Goal: Use online tool/utility: Utilize a website feature to perform a specific function

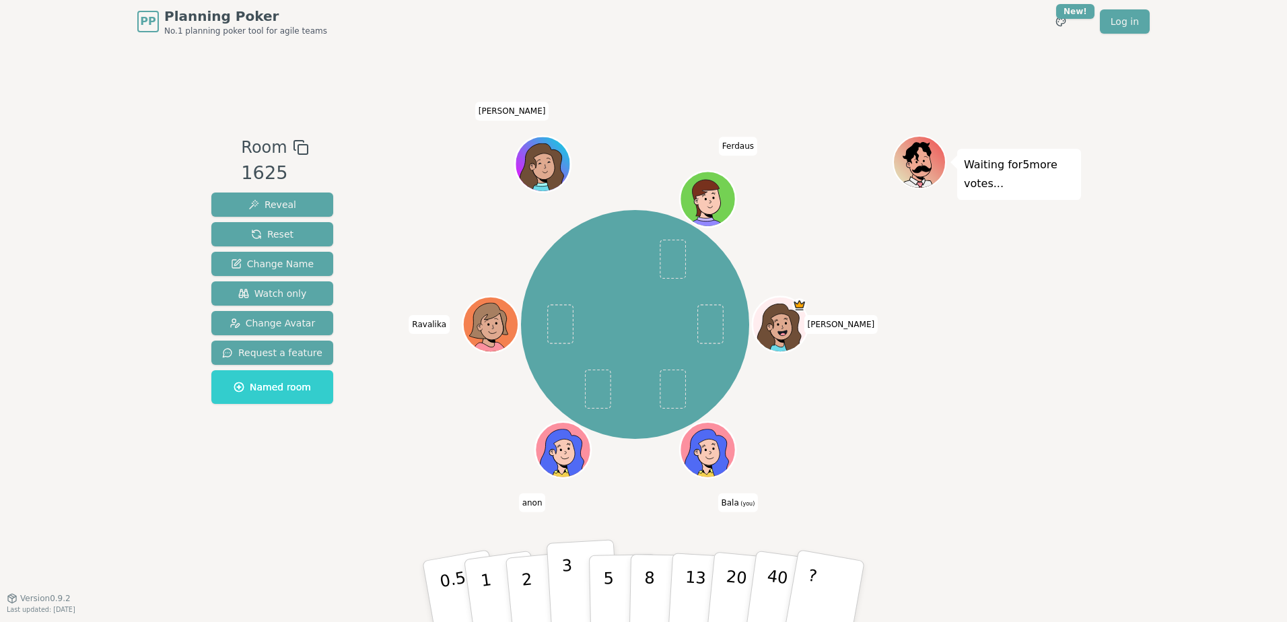
click at [564, 578] on p "3" at bounding box center [568, 592] width 15 height 73
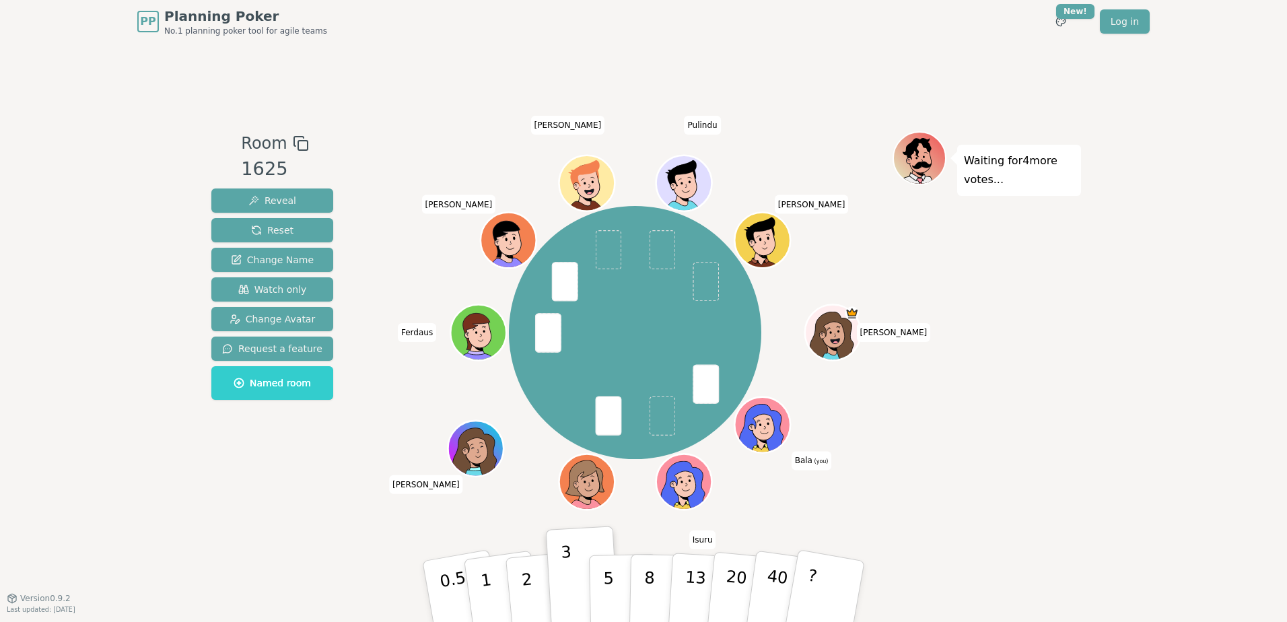
click at [761, 421] on icon at bounding box center [763, 424] width 54 height 6
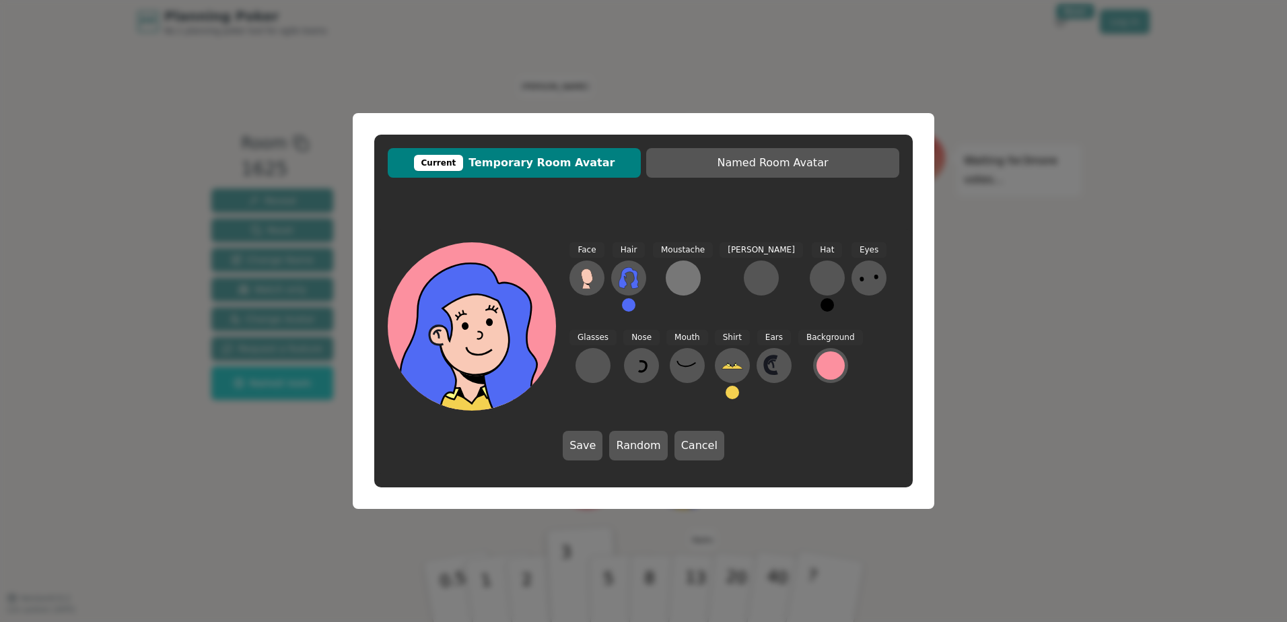
click at [681, 271] on div at bounding box center [683, 278] width 22 height 22
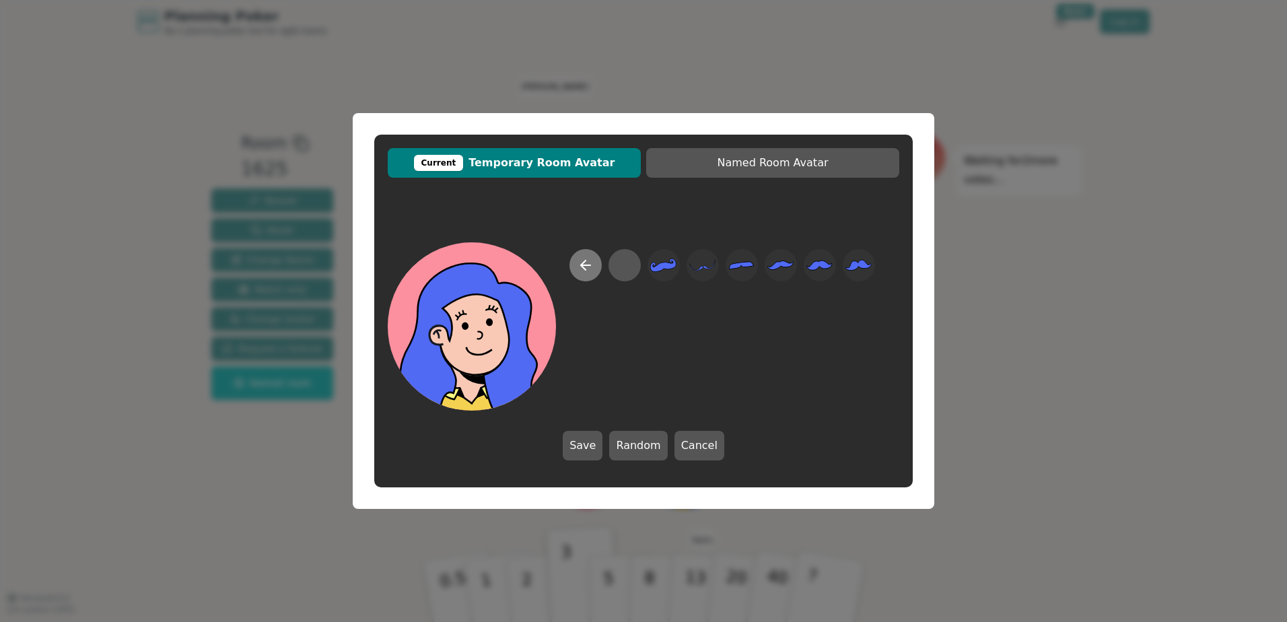
click at [580, 264] on icon at bounding box center [586, 265] width 16 height 16
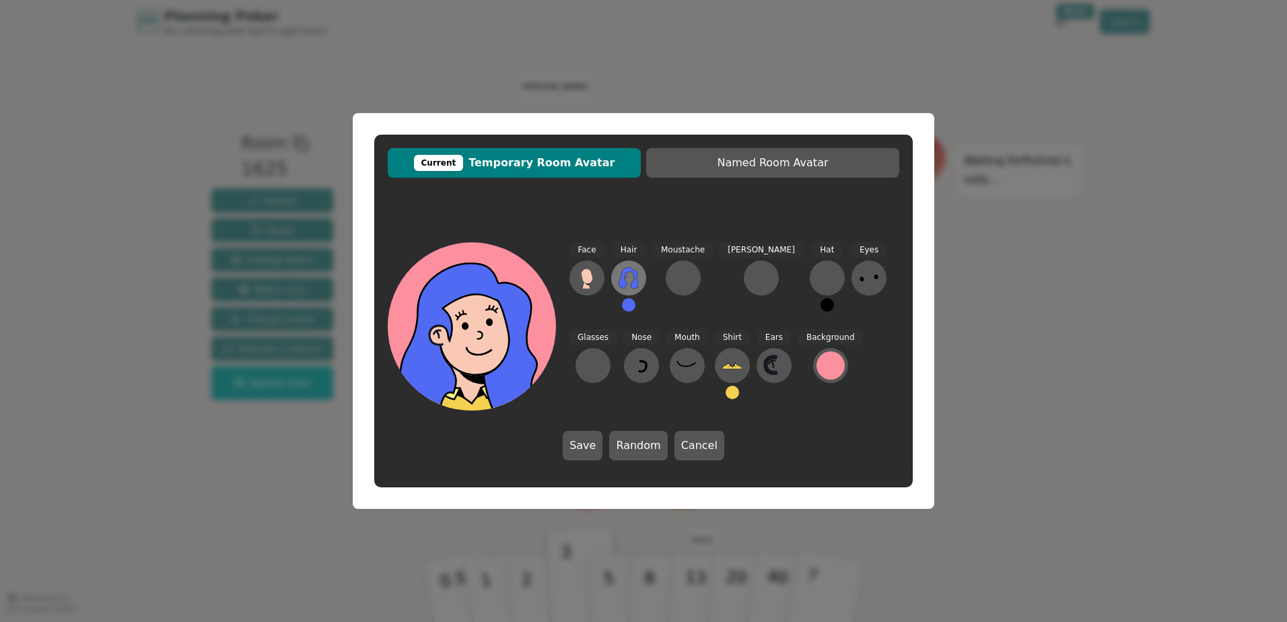
click at [633, 281] on icon at bounding box center [629, 278] width 22 height 22
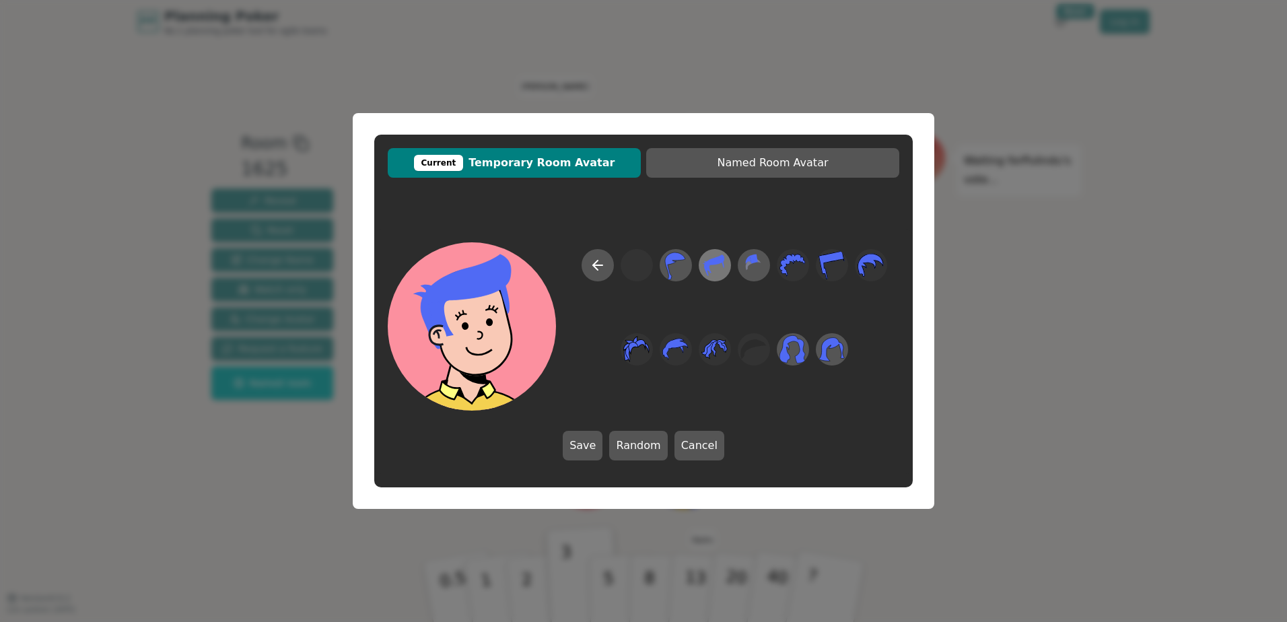
click at [720, 265] on icon at bounding box center [714, 265] width 26 height 30
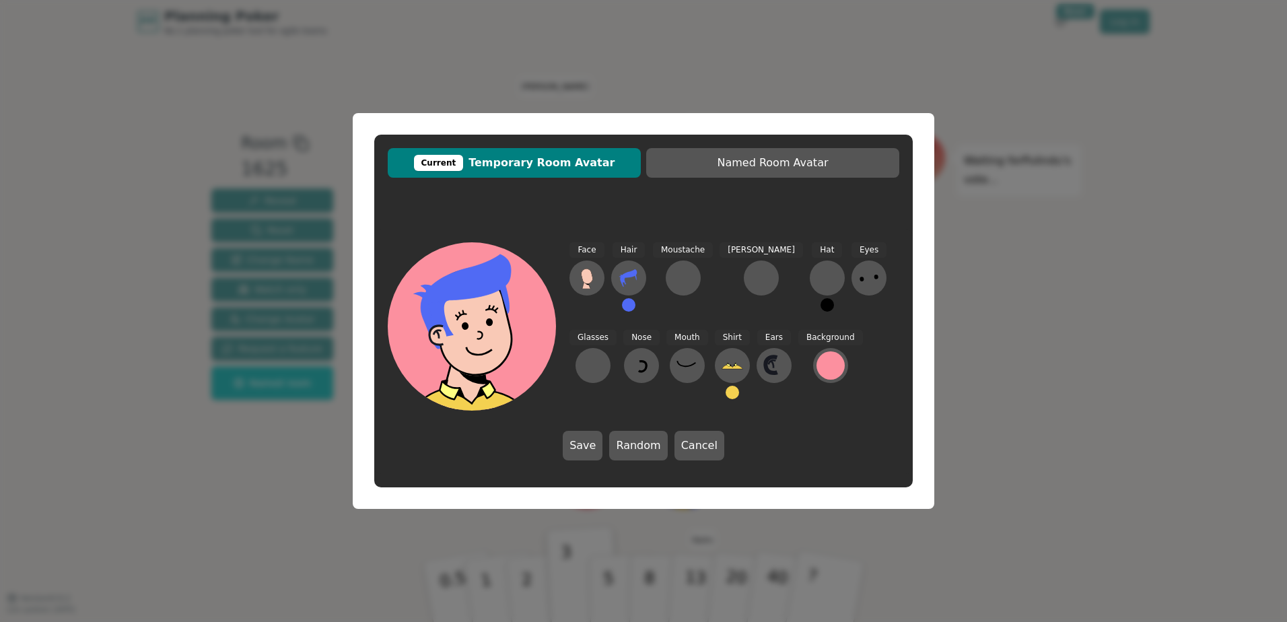
click at [587, 445] on button "Save" at bounding box center [583, 446] width 40 height 30
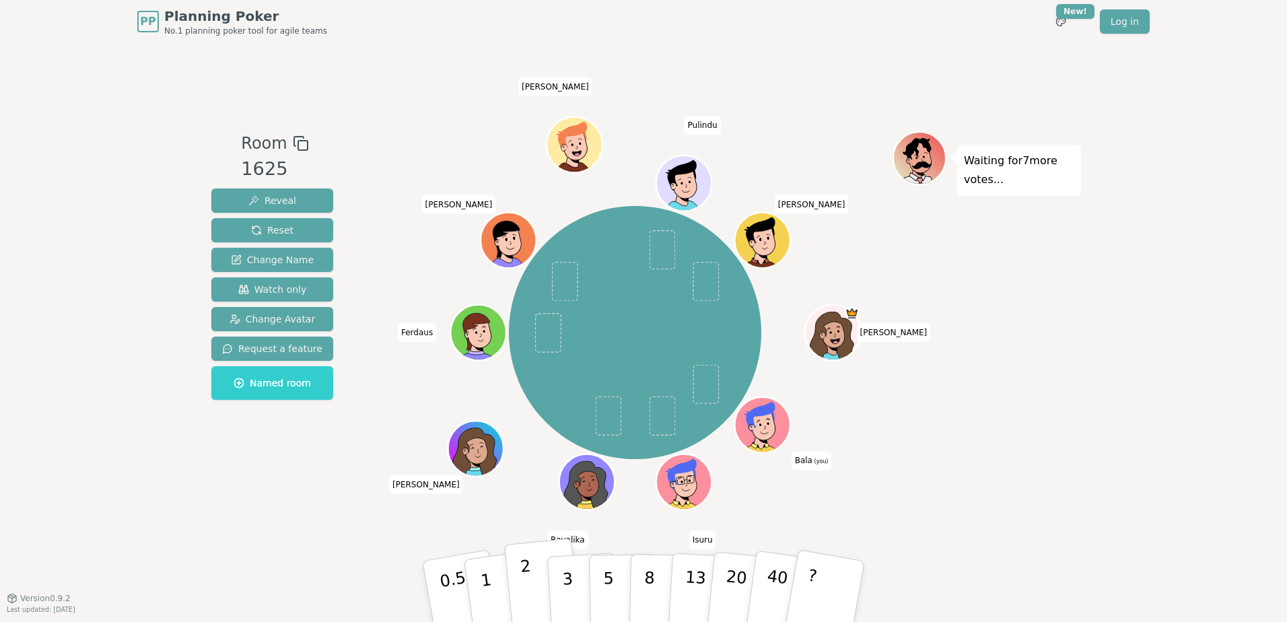
click at [532, 581] on button "2" at bounding box center [542, 592] width 77 height 107
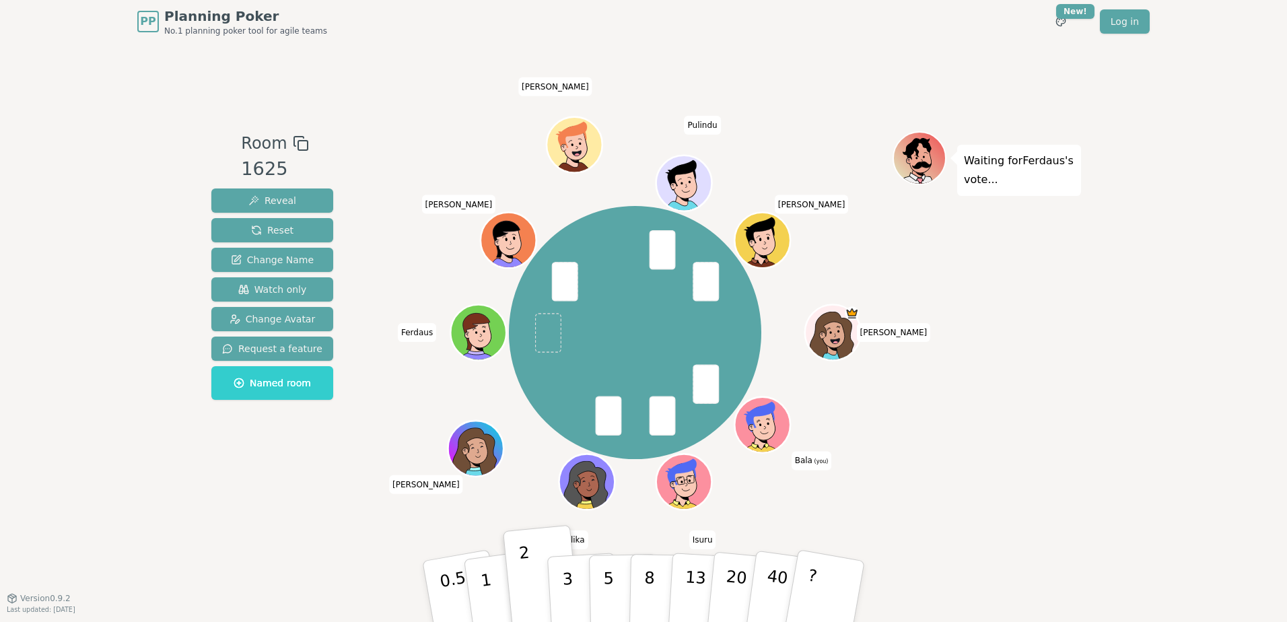
click at [761, 422] on icon at bounding box center [763, 424] width 54 height 6
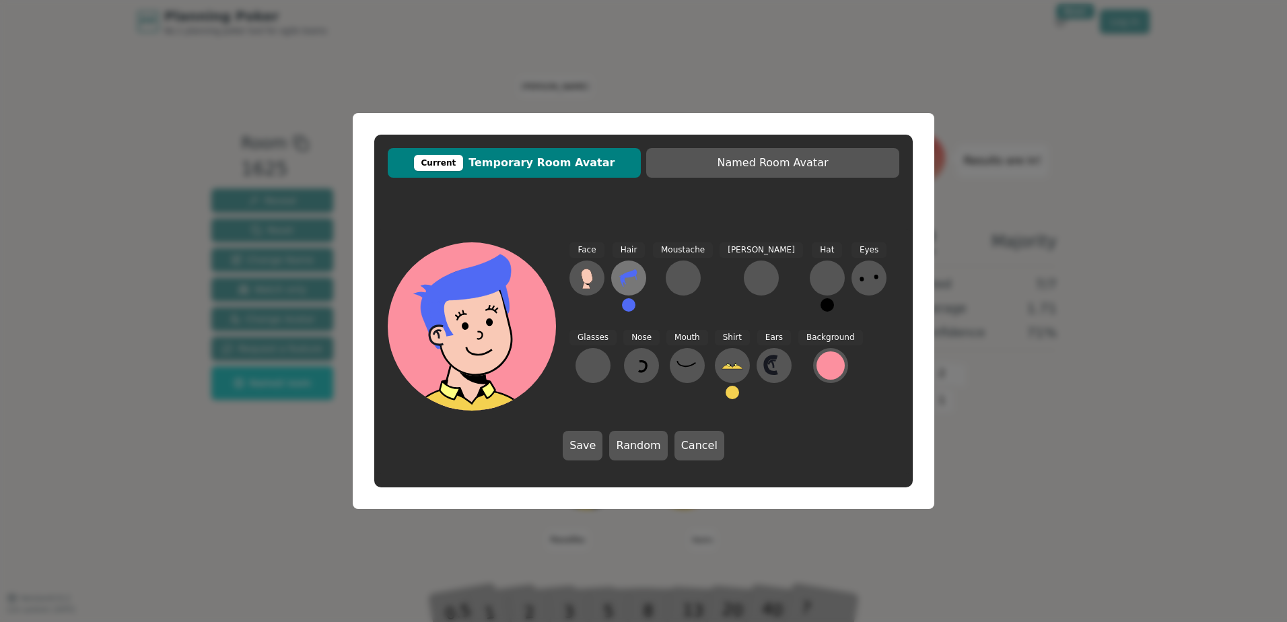
click at [633, 273] on icon at bounding box center [628, 278] width 17 height 18
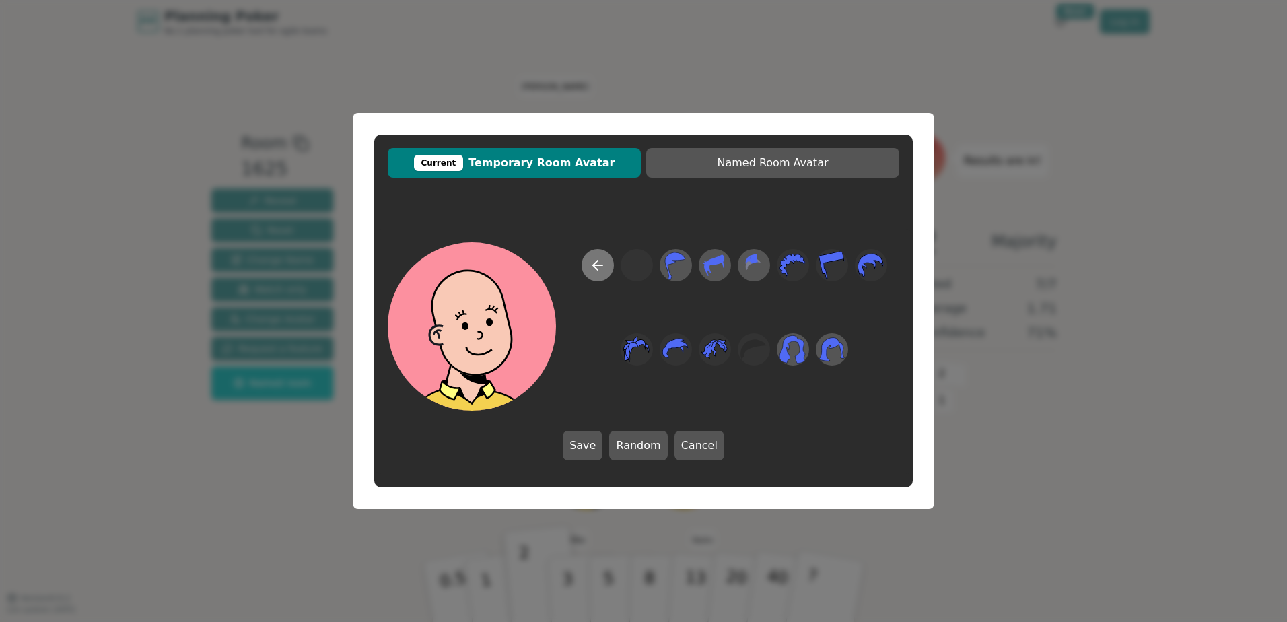
click at [603, 267] on icon at bounding box center [598, 265] width 16 height 16
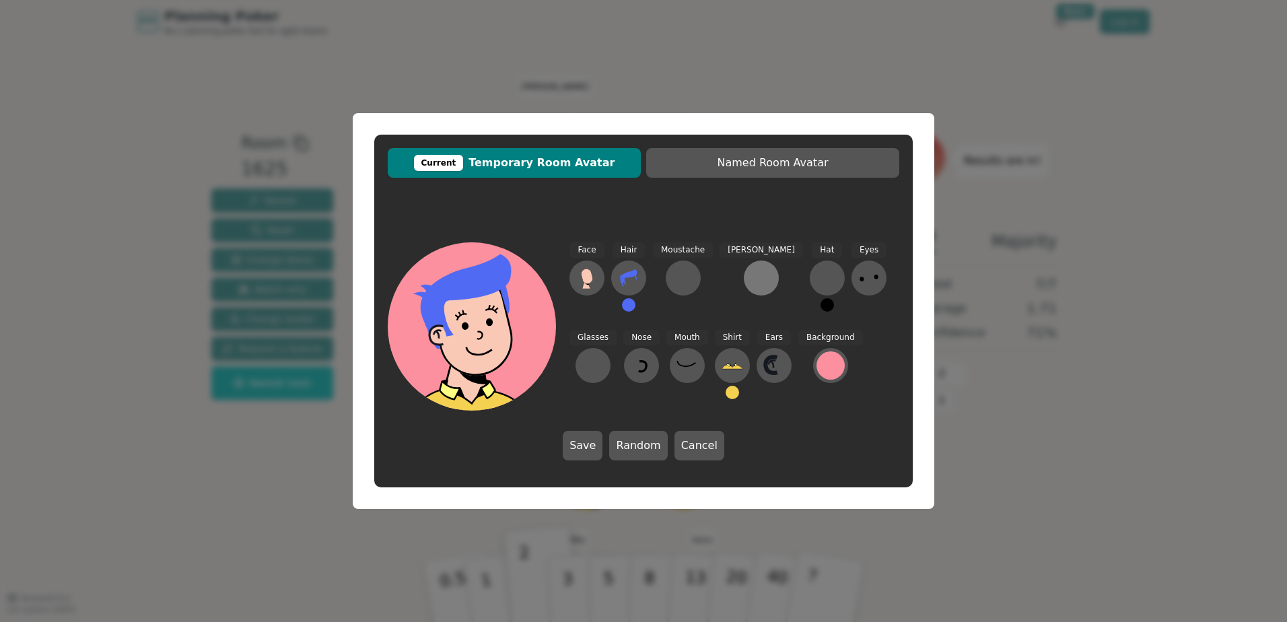
click at [751, 274] on div at bounding box center [762, 278] width 22 height 22
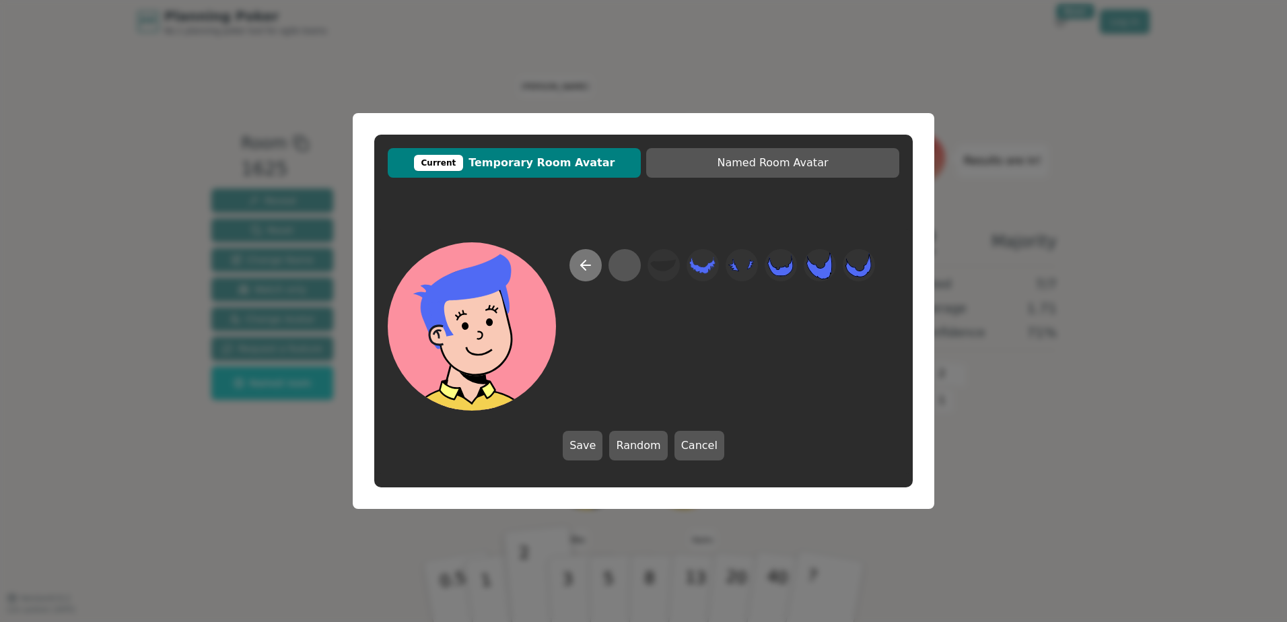
click at [588, 267] on icon at bounding box center [586, 265] width 16 height 16
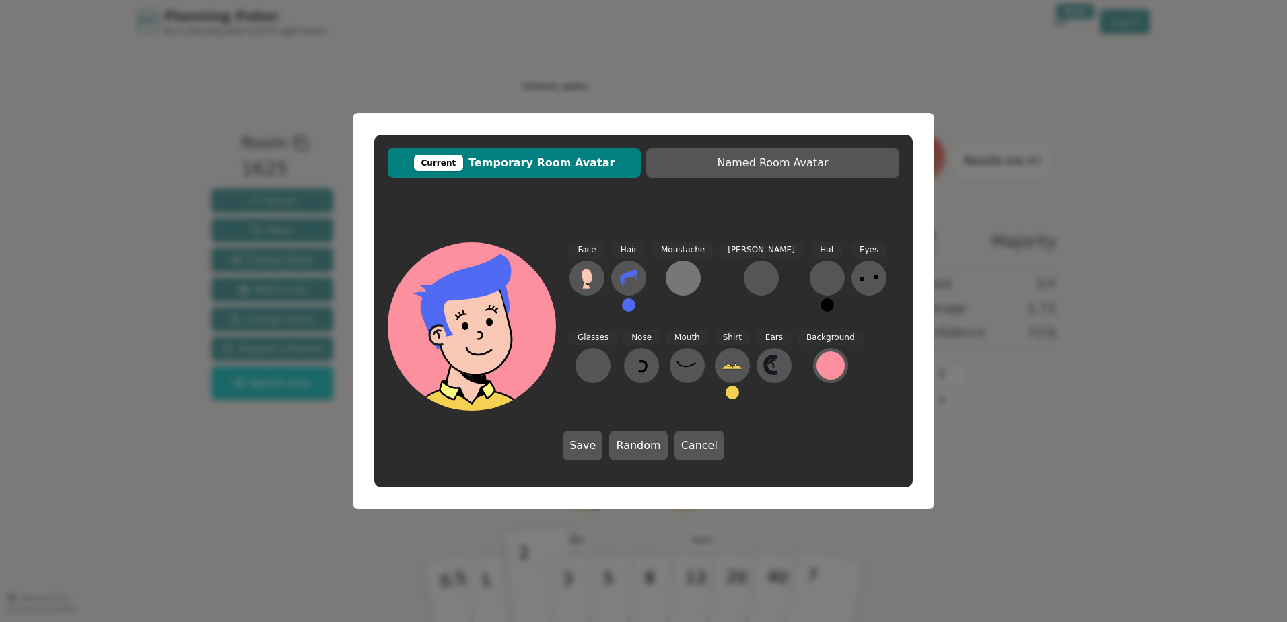
click at [686, 265] on button at bounding box center [683, 278] width 35 height 35
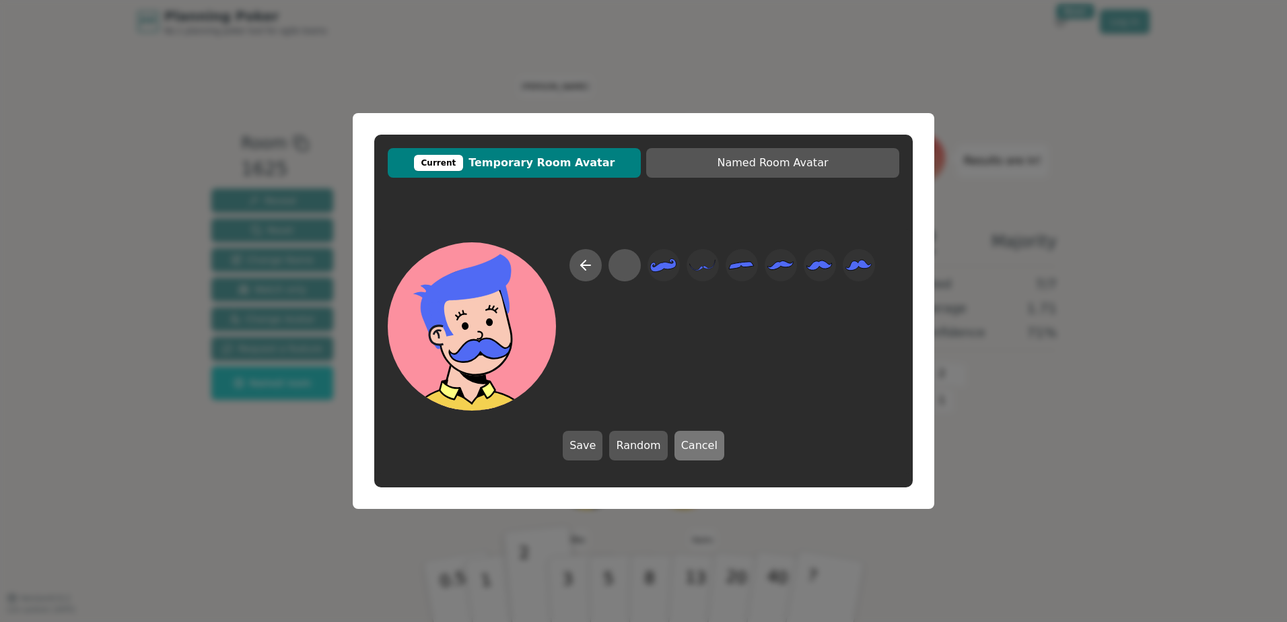
click at [692, 446] on button "Cancel" at bounding box center [700, 446] width 50 height 30
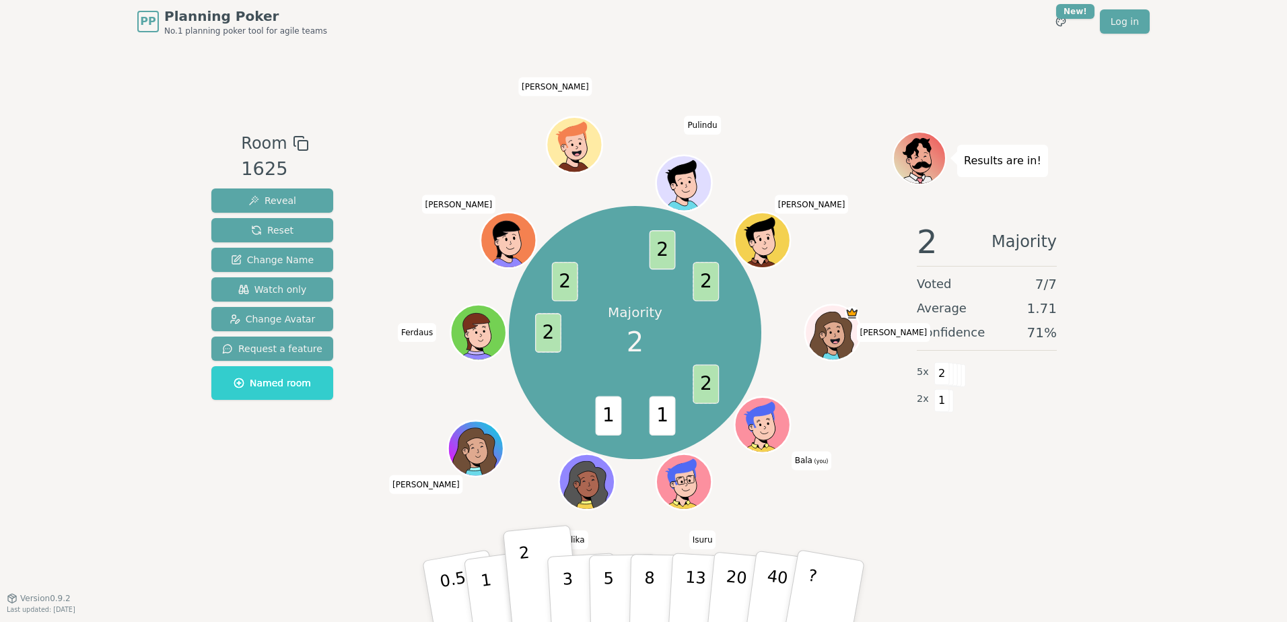
click at [759, 427] on icon at bounding box center [763, 424] width 54 height 6
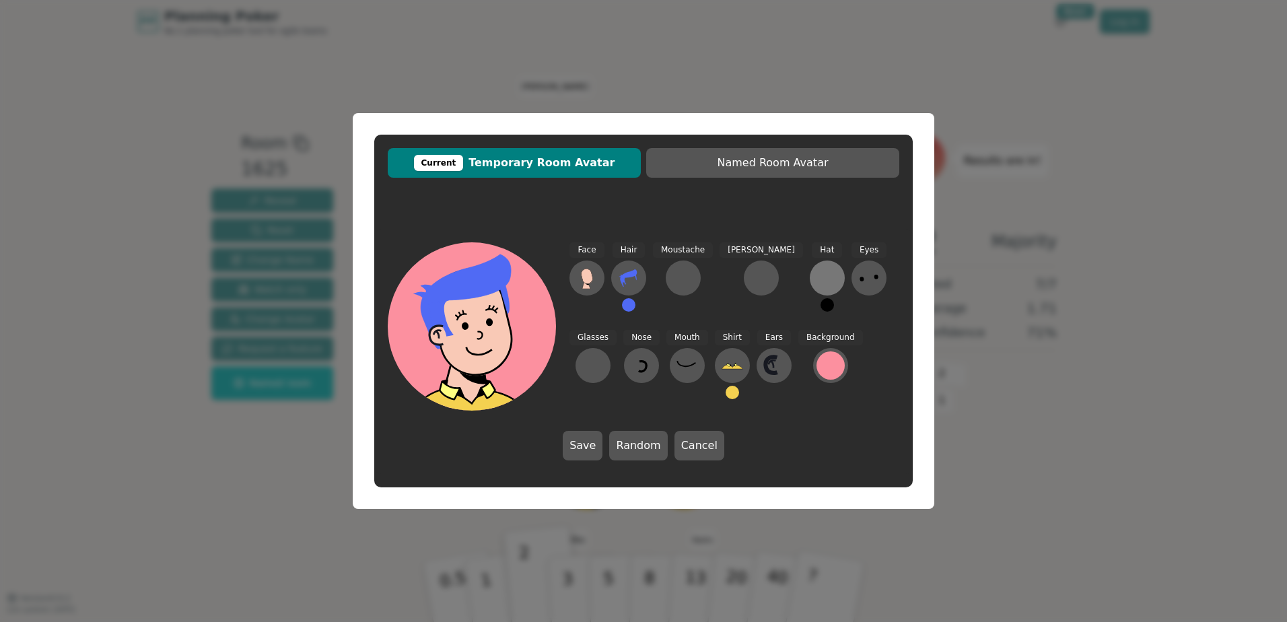
click at [817, 276] on div at bounding box center [828, 278] width 22 height 22
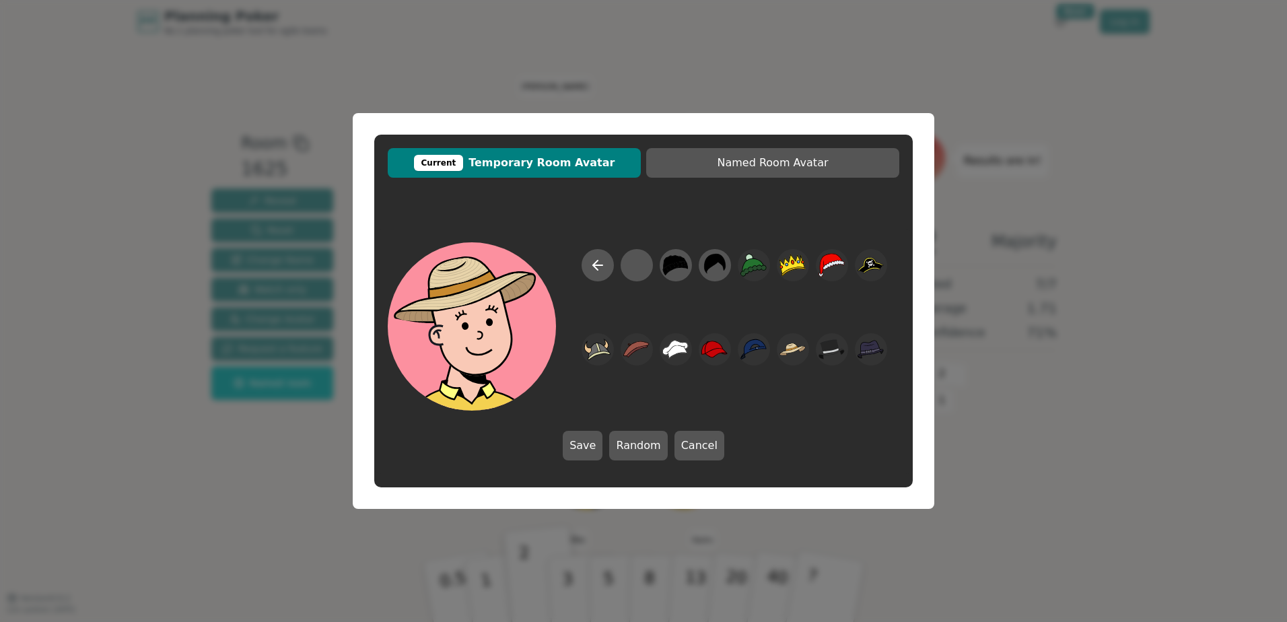
click at [606, 439] on div "Save Random Cancel" at bounding box center [644, 446] width 162 height 30
click at [598, 443] on button "Save" at bounding box center [583, 446] width 40 height 30
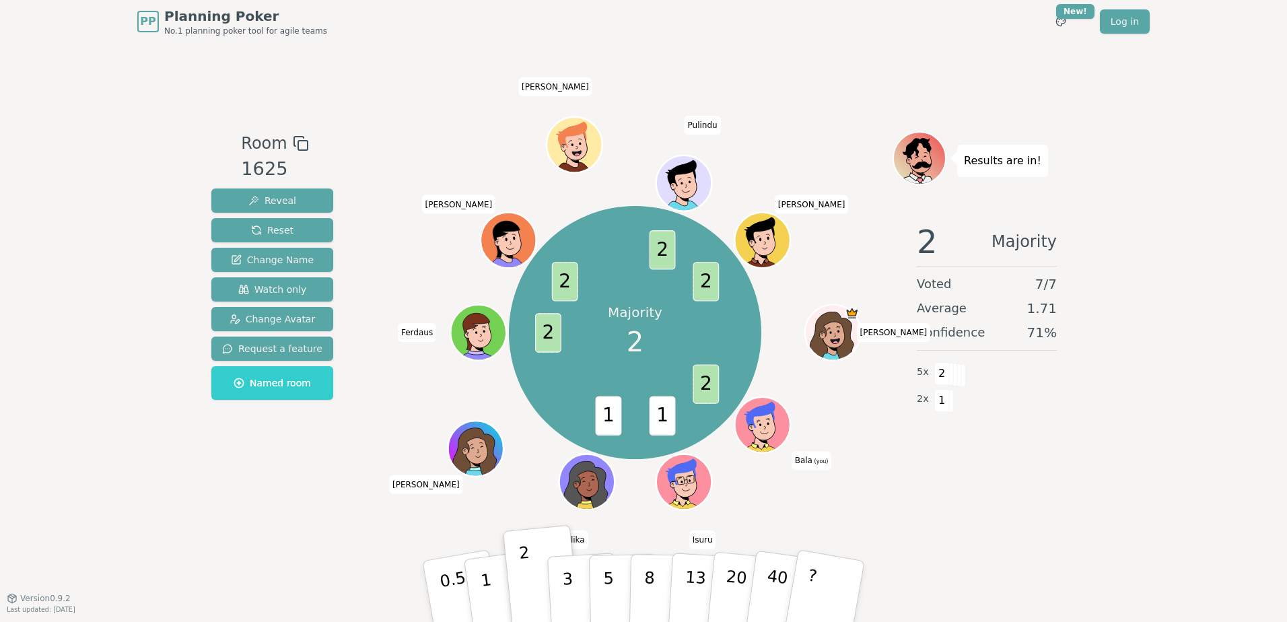
click at [769, 428] on div at bounding box center [763, 442] width 54 height 48
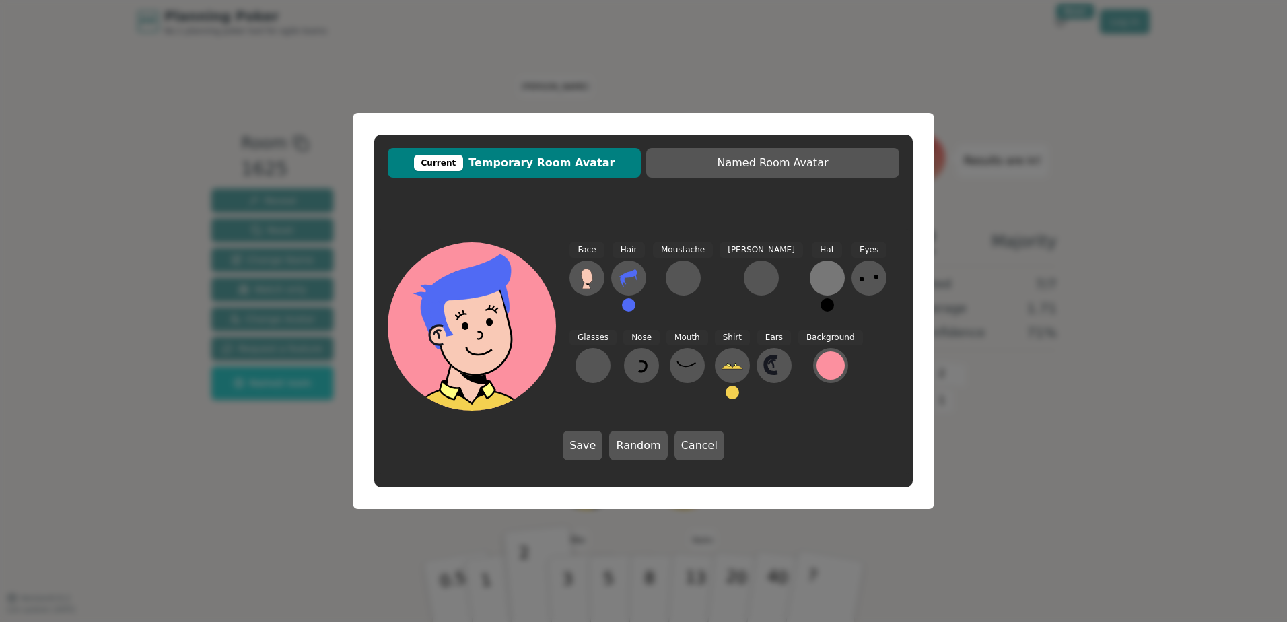
click at [817, 271] on div at bounding box center [828, 278] width 22 height 22
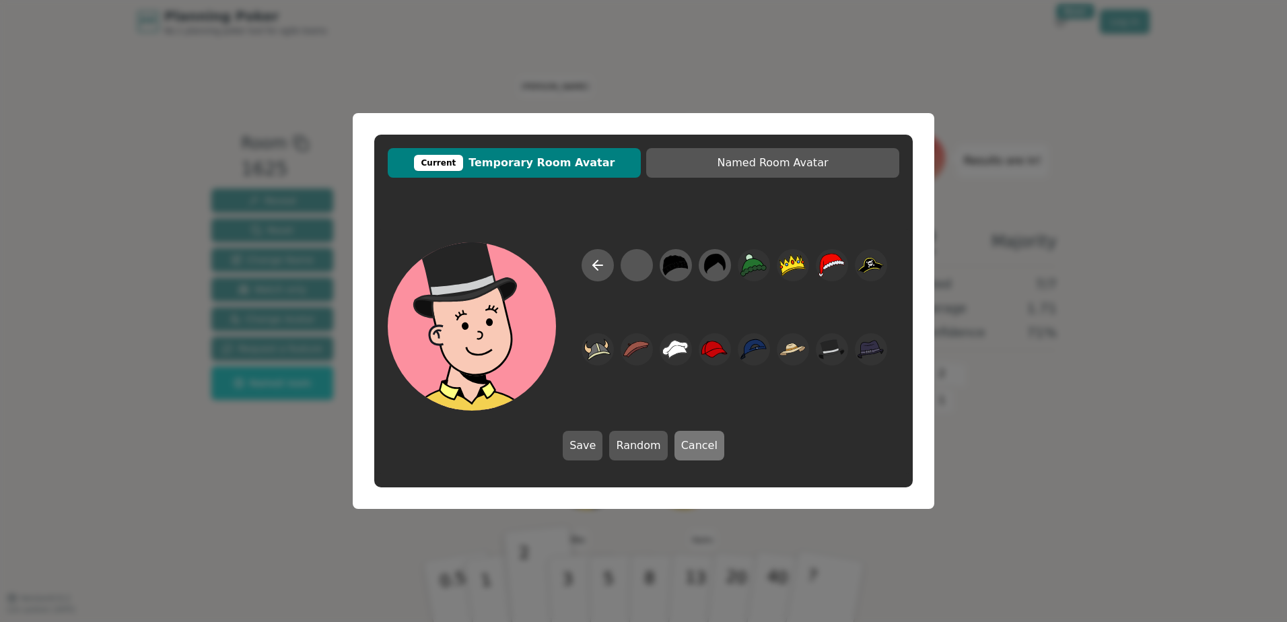
click at [714, 442] on button "Cancel" at bounding box center [700, 446] width 50 height 30
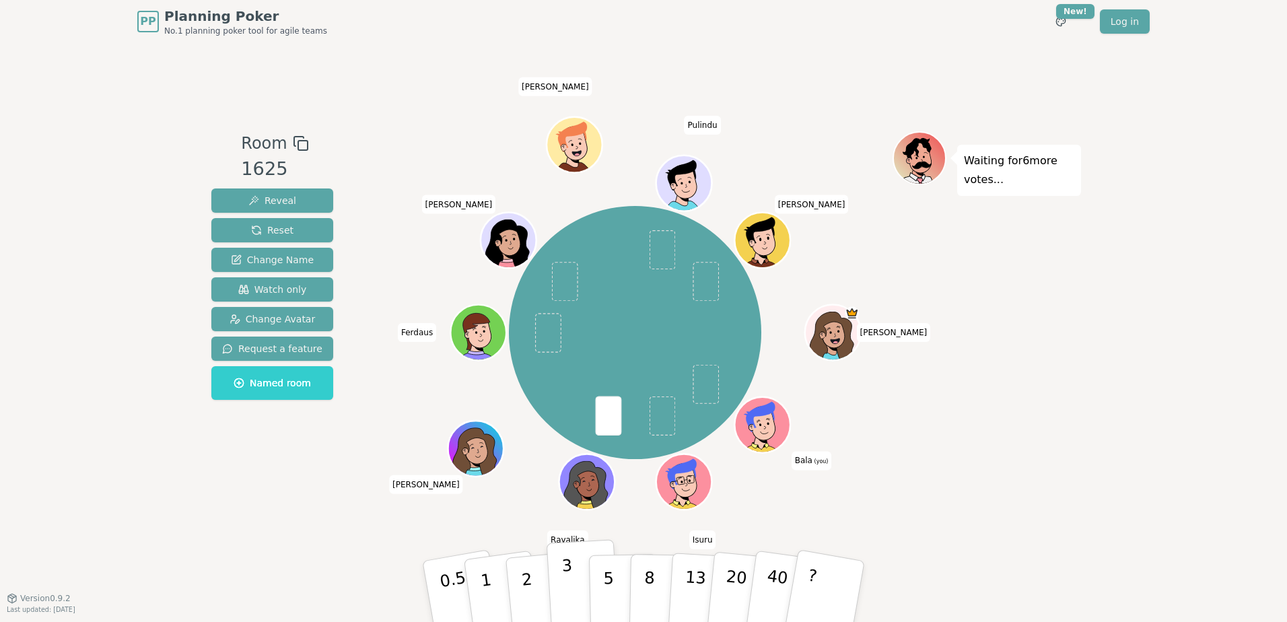
click at [572, 588] on button "3" at bounding box center [583, 591] width 73 height 105
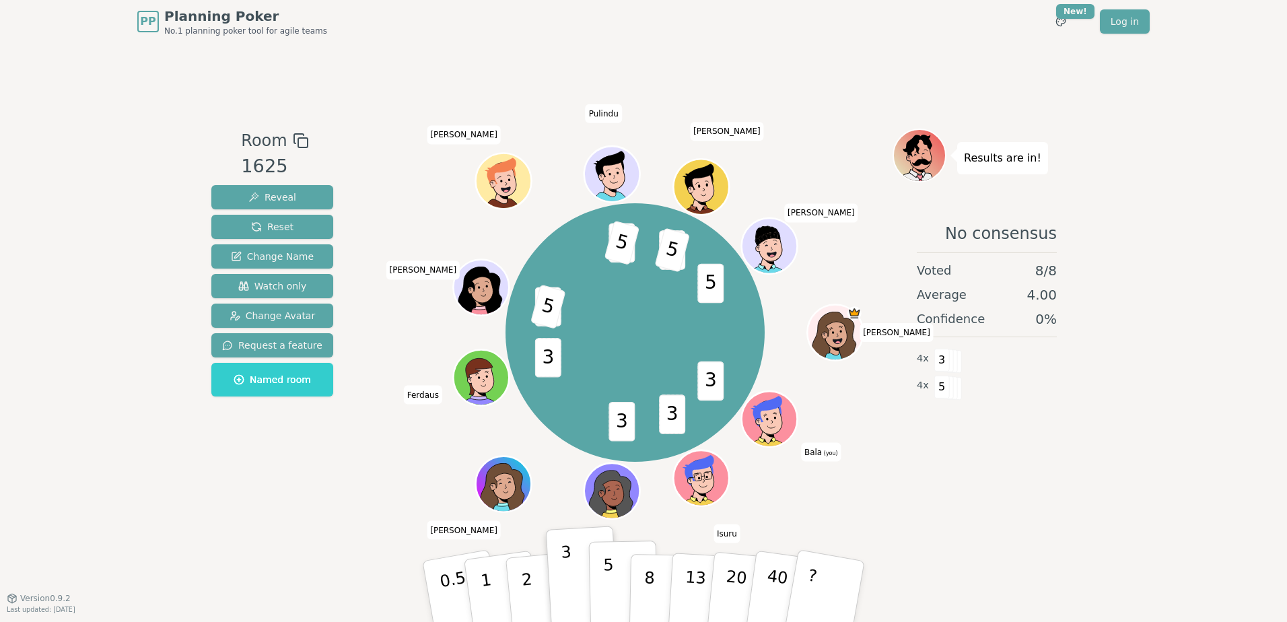
click at [610, 569] on p "5" at bounding box center [608, 591] width 11 height 73
